Goal: Answer question/provide support: Share knowledge or assist other users

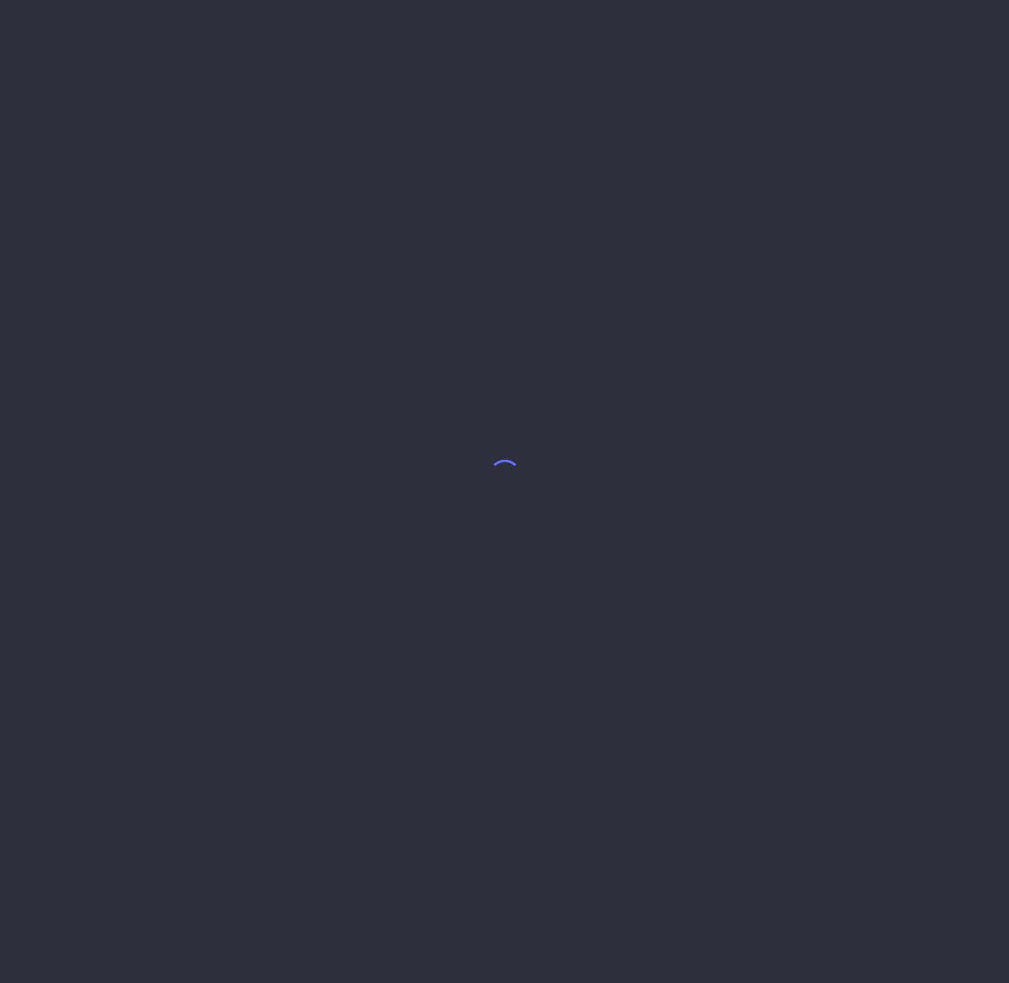
select select "7"
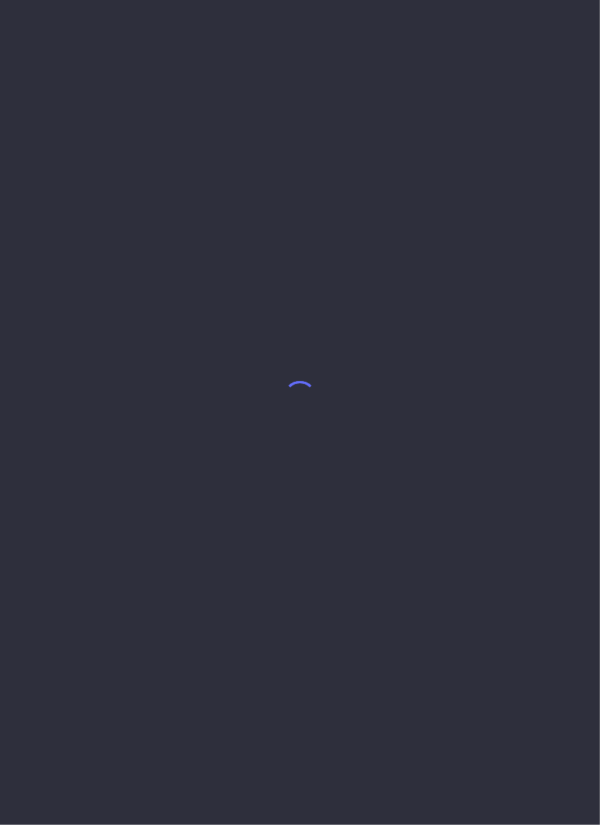
select select "7"
